Goal: Task Accomplishment & Management: Complete application form

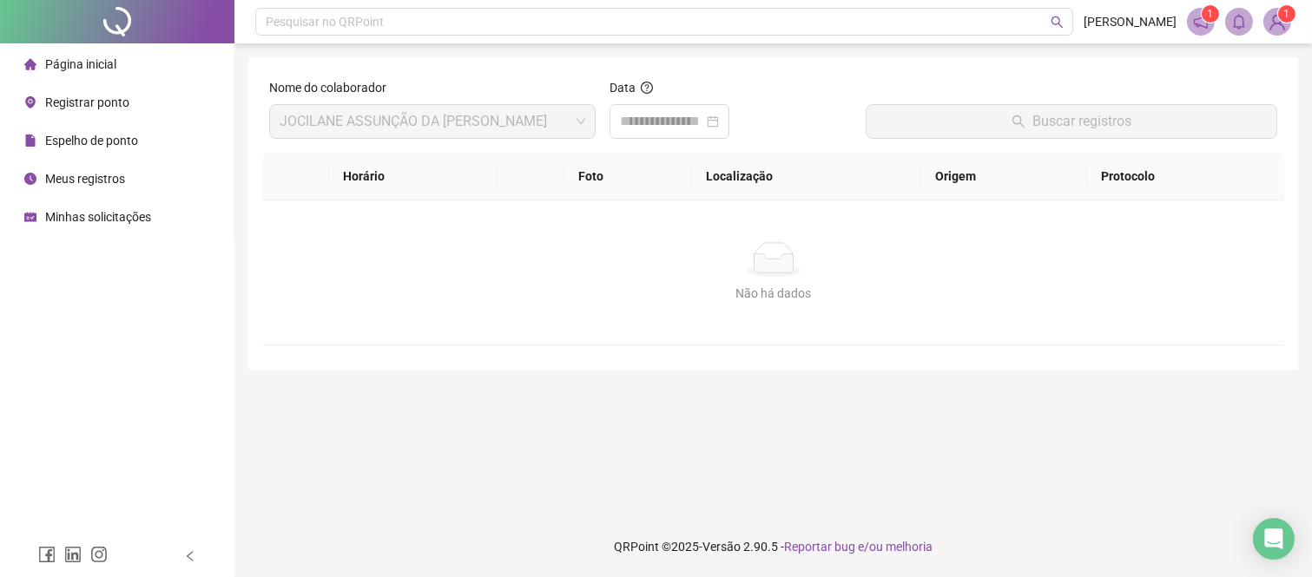
click at [59, 174] on span "Meus registros" at bounding box center [85, 179] width 80 height 14
click at [729, 122] on div at bounding box center [669, 121] width 120 height 35
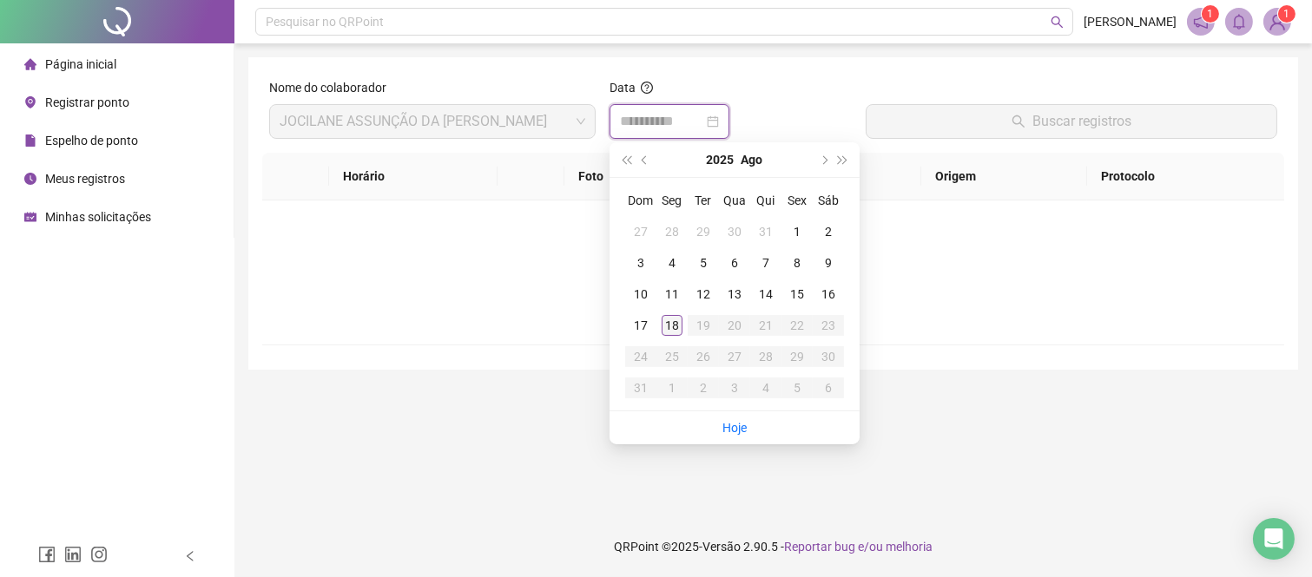
type input "**********"
click at [668, 325] on div "18" at bounding box center [672, 325] width 21 height 21
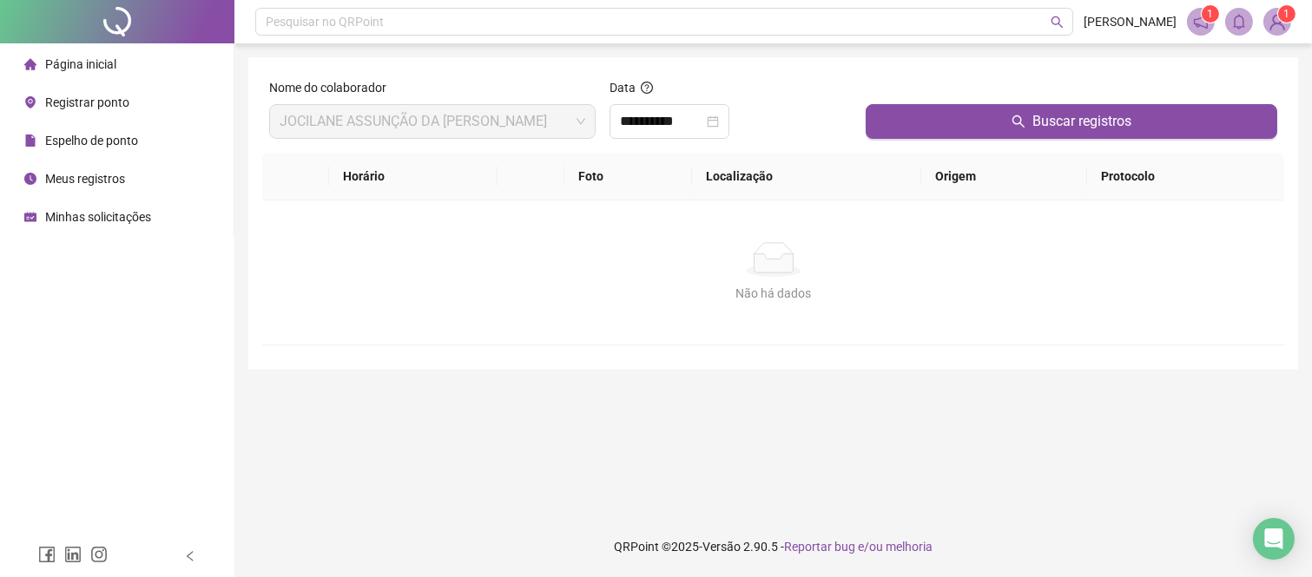
click at [914, 96] on div at bounding box center [1071, 91] width 411 height 26
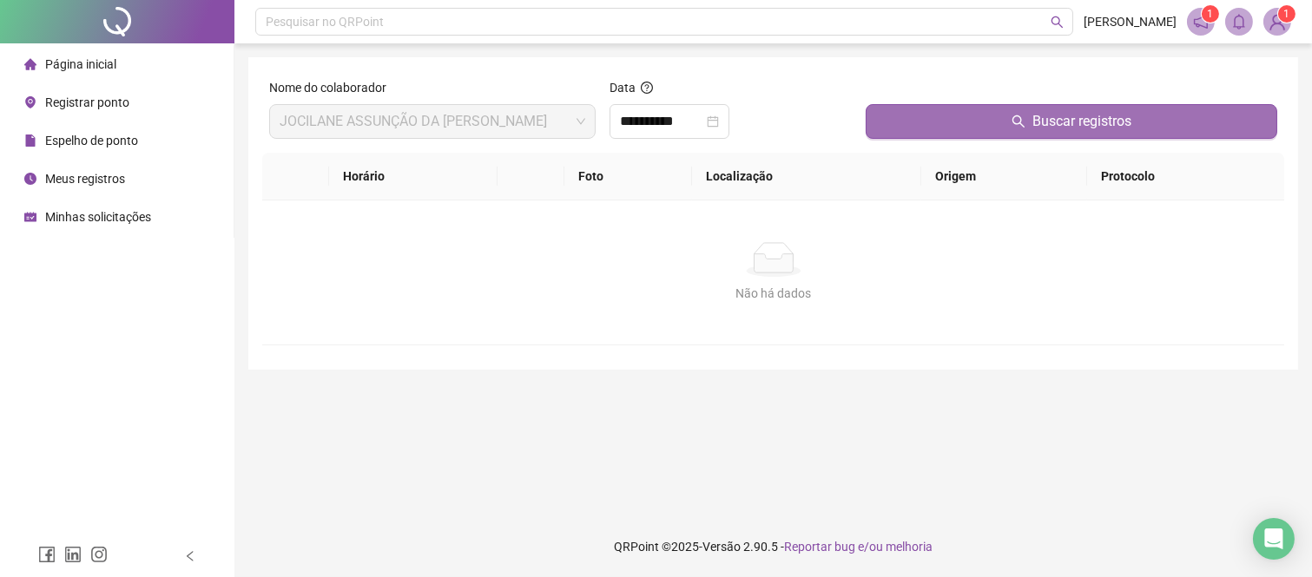
click at [922, 118] on button "Buscar registros" at bounding box center [1071, 121] width 411 height 35
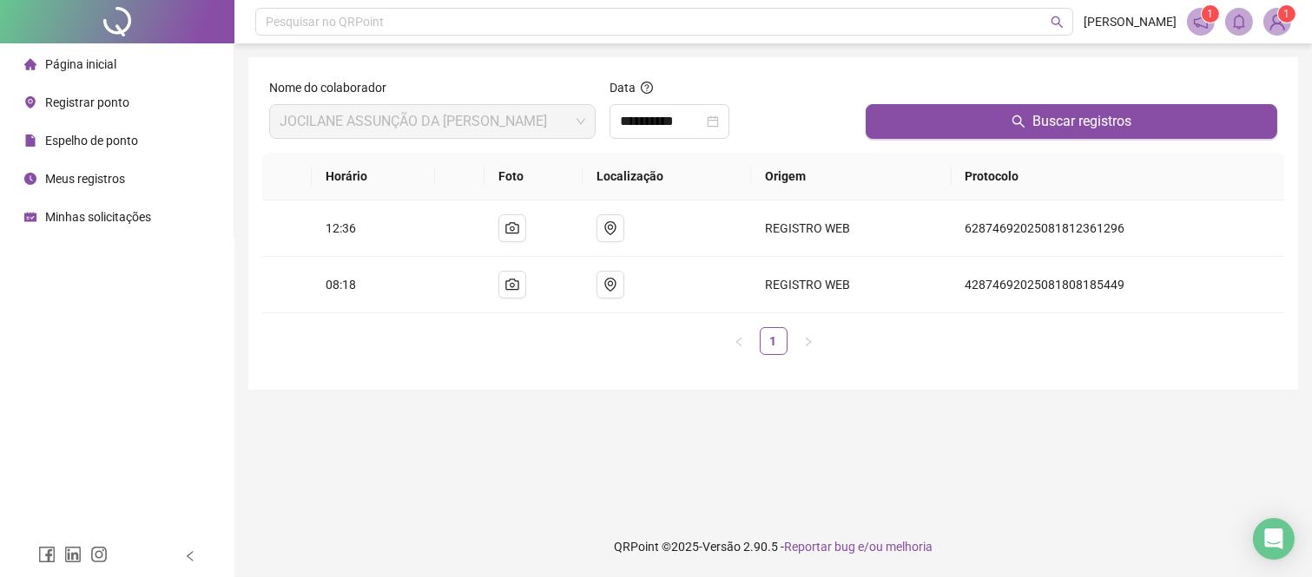
click at [83, 104] on span "Registrar ponto" at bounding box center [87, 102] width 84 height 14
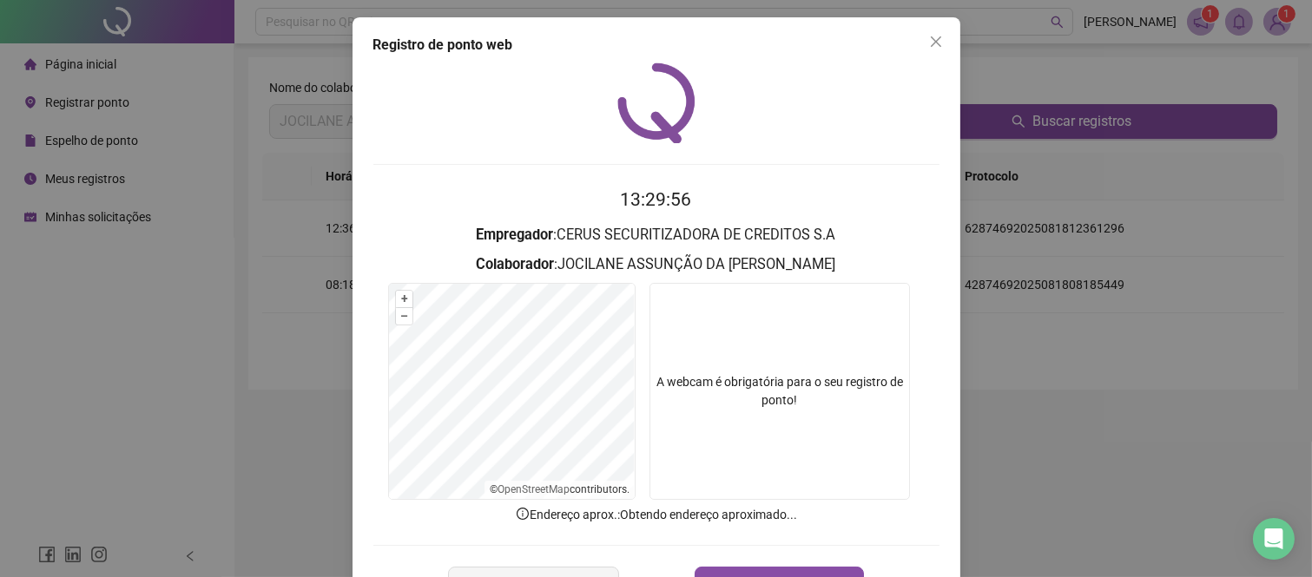
scroll to position [62, 0]
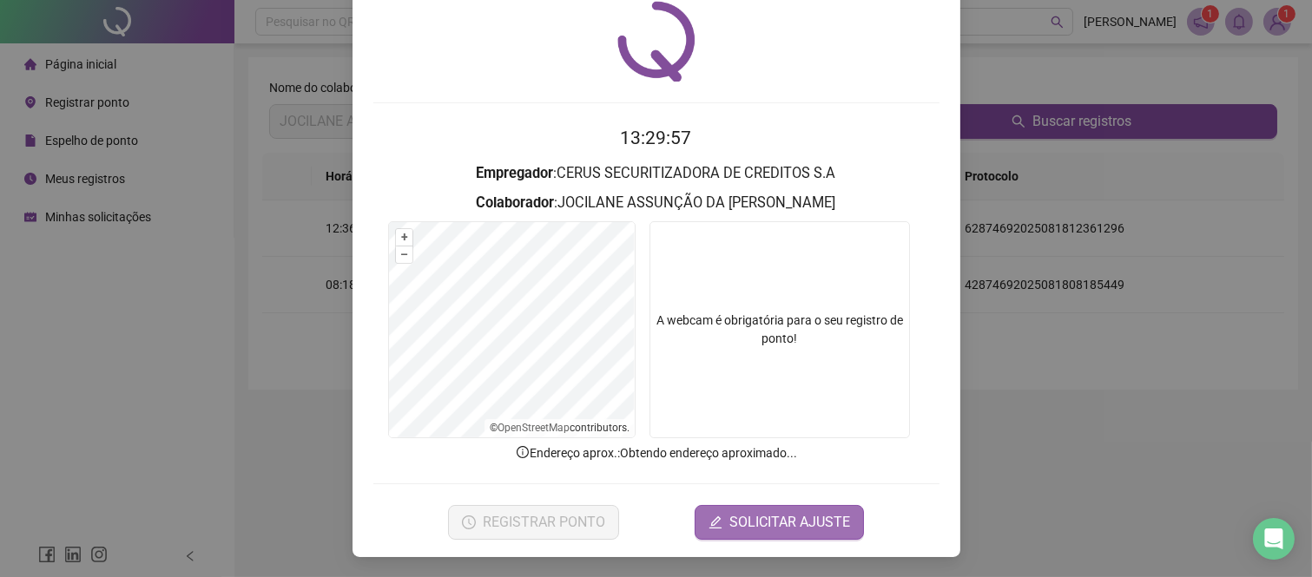
click at [735, 522] on span "SOLICITAR AJUSTE" at bounding box center [789, 522] width 121 height 21
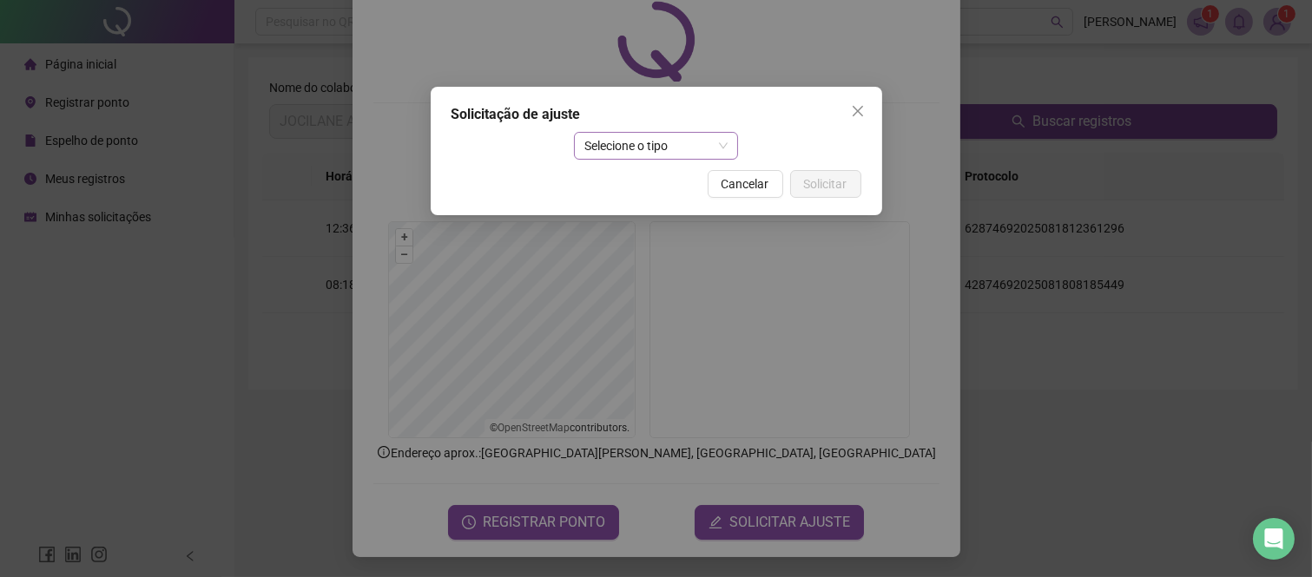
click at [631, 155] on span "Selecione o tipo" at bounding box center [655, 146] width 143 height 26
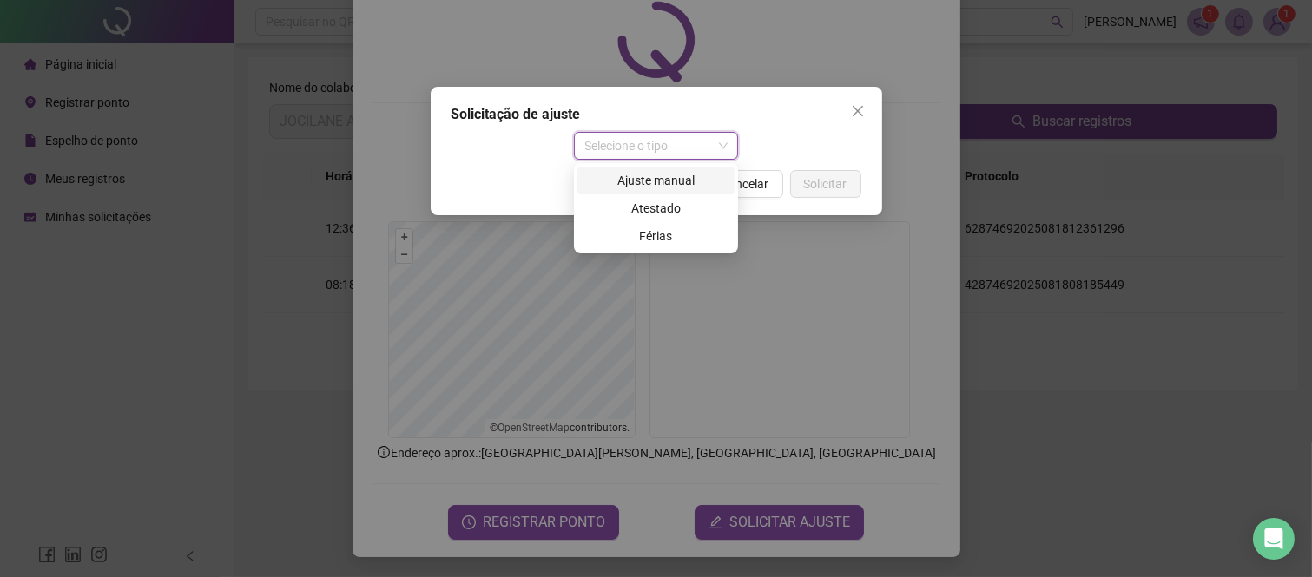
click at [670, 168] on div "Ajuste manual" at bounding box center [655, 181] width 157 height 28
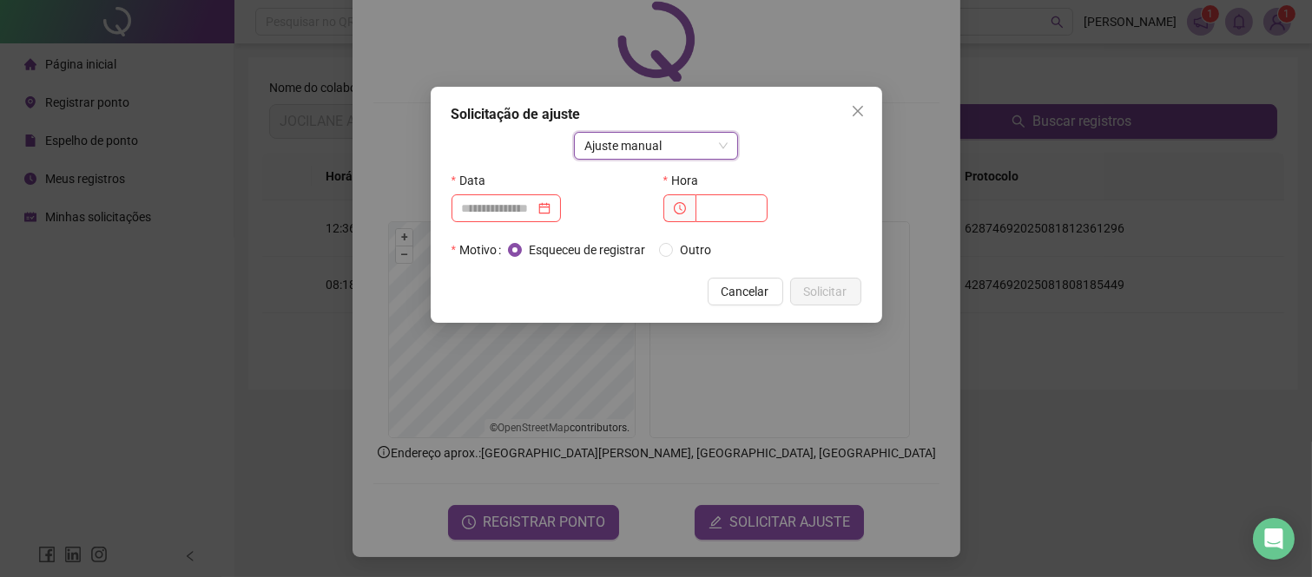
click at [661, 140] on span "Ajuste manual" at bounding box center [655, 146] width 143 height 26
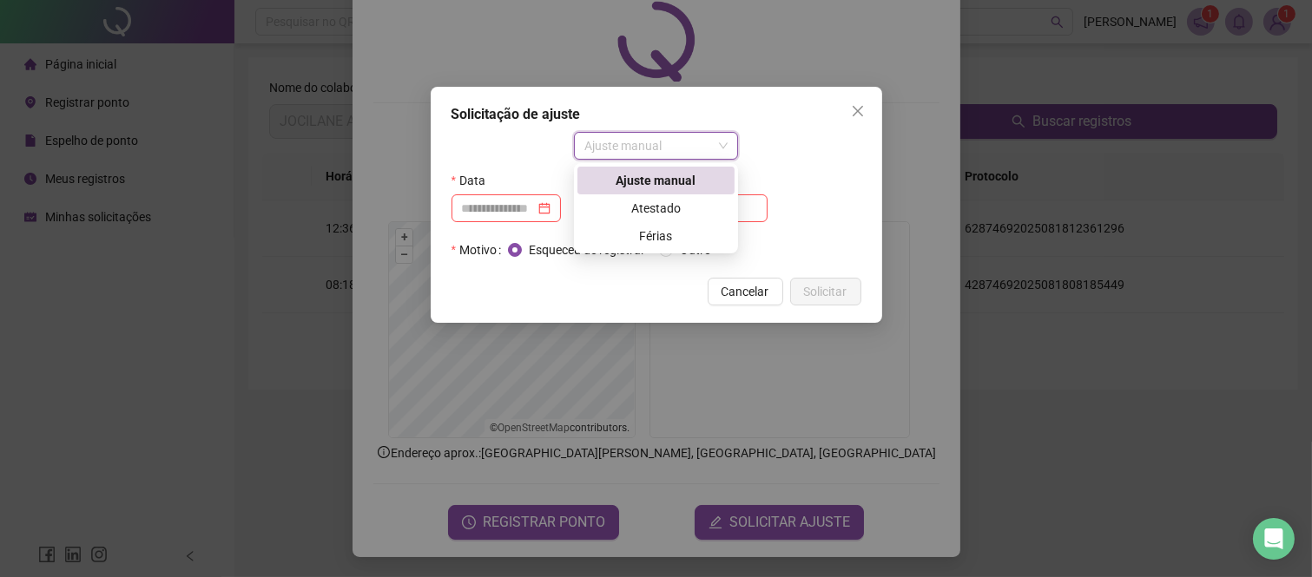
click at [663, 181] on div "Ajuste manual" at bounding box center [656, 180] width 136 height 19
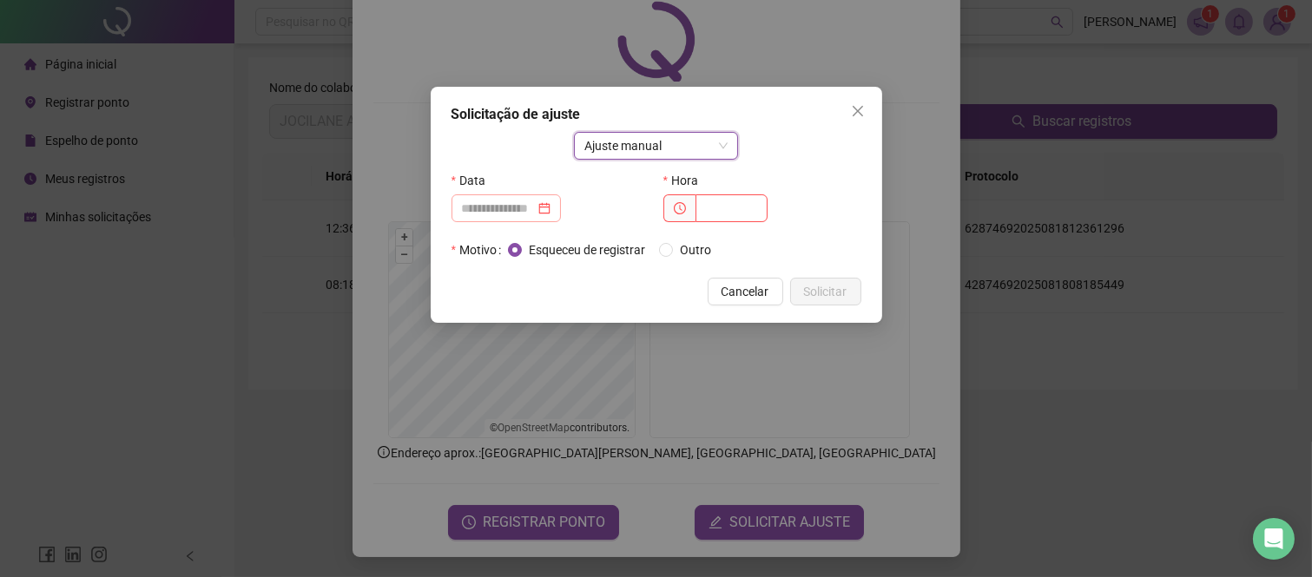
click at [550, 210] on div at bounding box center [506, 208] width 89 height 19
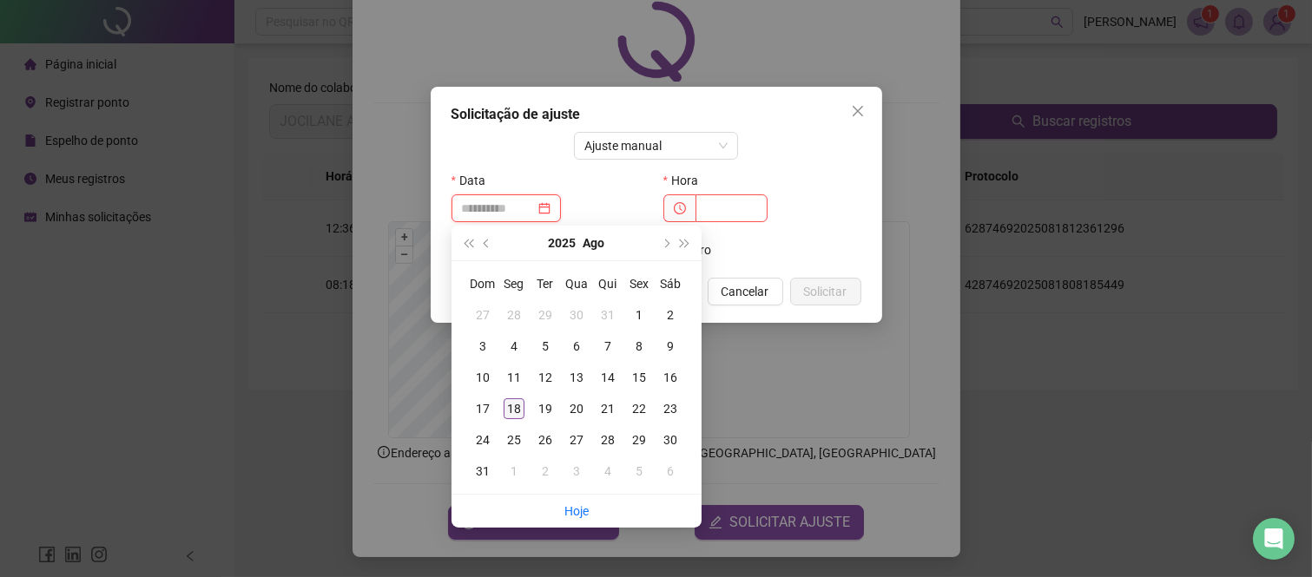
type input "**********"
click at [513, 410] on div "18" at bounding box center [514, 408] width 21 height 21
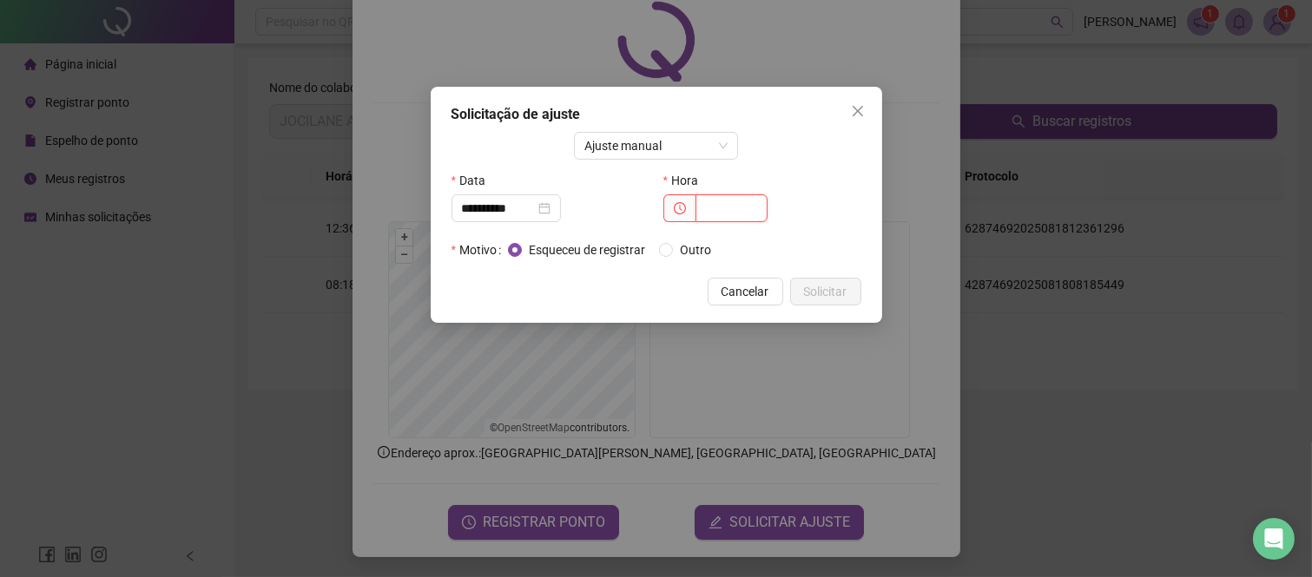
click at [715, 201] on input "text" at bounding box center [731, 208] width 72 height 28
type input "*****"
click at [816, 289] on span "Solicitar" at bounding box center [825, 291] width 43 height 19
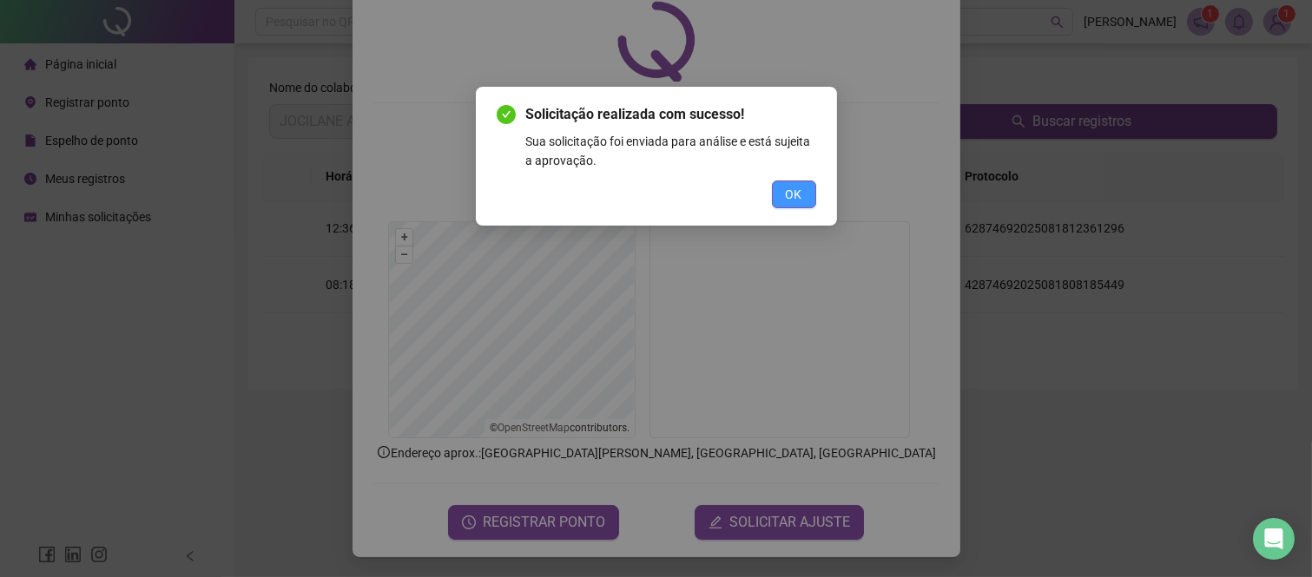
click at [797, 198] on span "OK" at bounding box center [794, 194] width 16 height 19
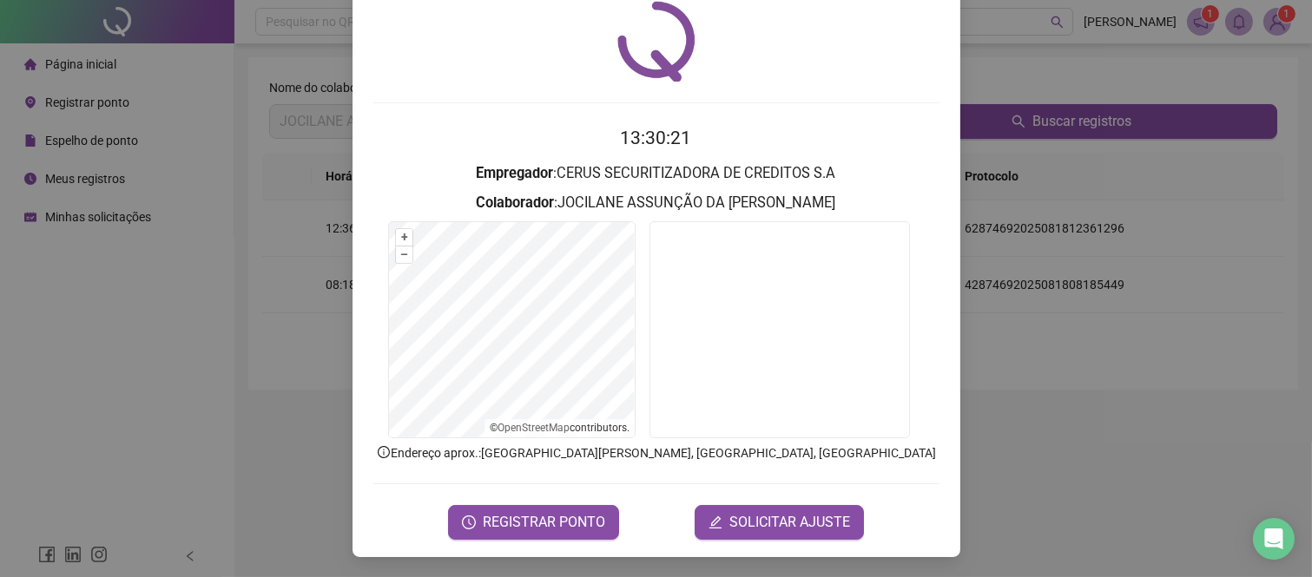
scroll to position [0, 0]
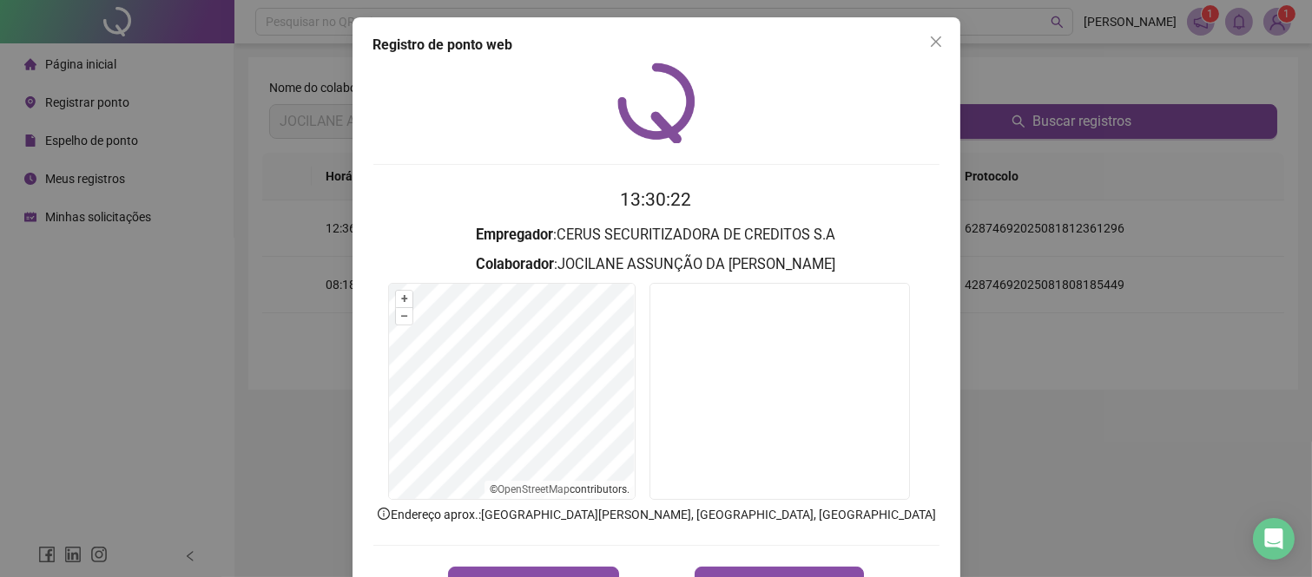
click at [932, 45] on icon "close" at bounding box center [935, 41] width 10 height 10
